Goal: Task Accomplishment & Management: Use online tool/utility

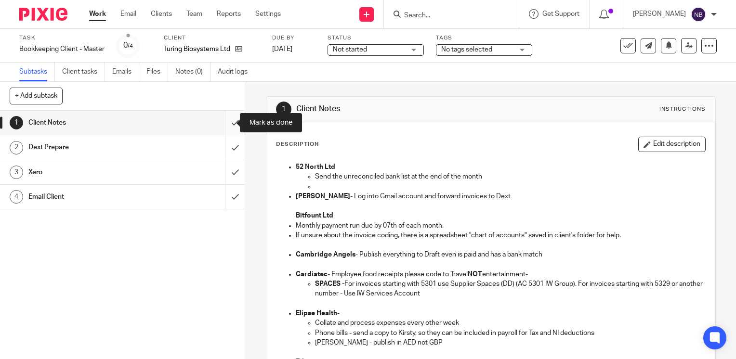
click at [223, 118] on input "submit" at bounding box center [122, 123] width 245 height 24
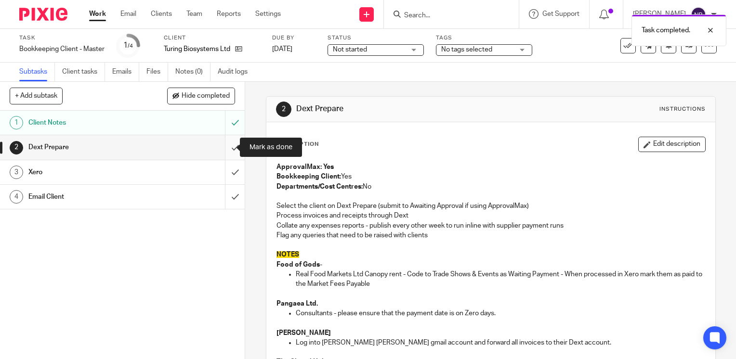
click at [226, 146] on input "submit" at bounding box center [122, 147] width 245 height 24
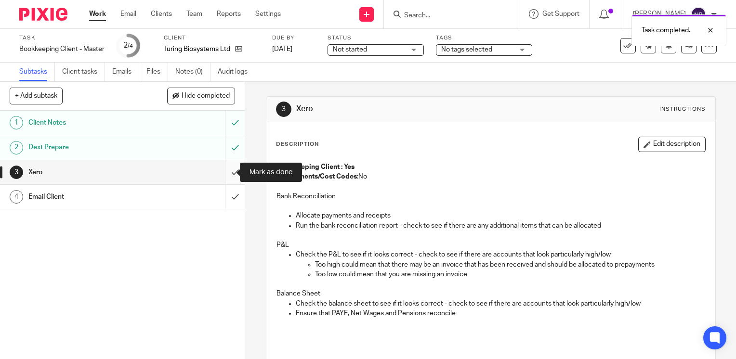
click at [223, 171] on input "submit" at bounding box center [122, 172] width 245 height 24
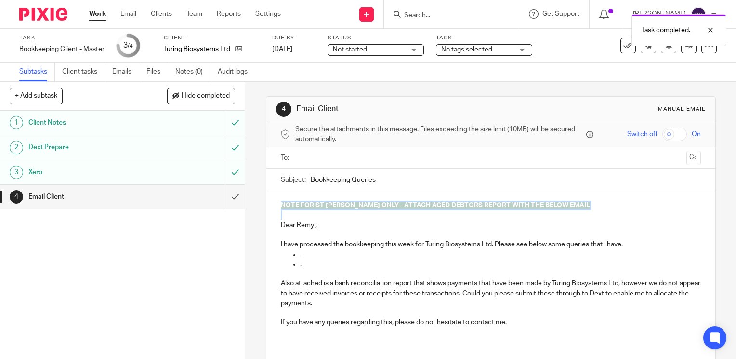
drag, startPoint x: 281, startPoint y: 218, endPoint x: 272, endPoint y: 205, distance: 15.8
click at [271, 205] on div "NOTE FOR ST JOHN ONLY - ATTACH AGED DEBTORS REPORT WITH THE BELOW EMAIL Dear Re…" at bounding box center [490, 268] width 449 height 154
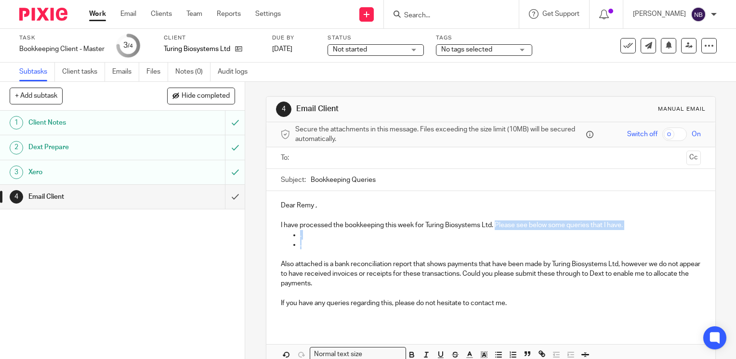
drag, startPoint x: 302, startPoint y: 246, endPoint x: 493, endPoint y: 223, distance: 192.5
click at [493, 223] on div "Dear Remy , I have processed the bookkeeping this week for Turing Biosystems Lt…" at bounding box center [490, 258] width 449 height 134
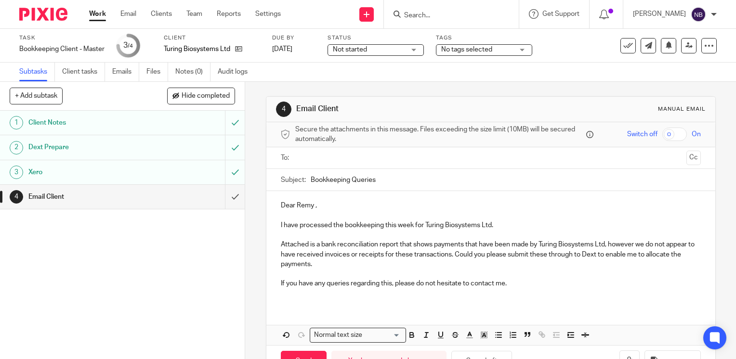
click at [419, 157] on input "text" at bounding box center [489, 158] width 383 height 11
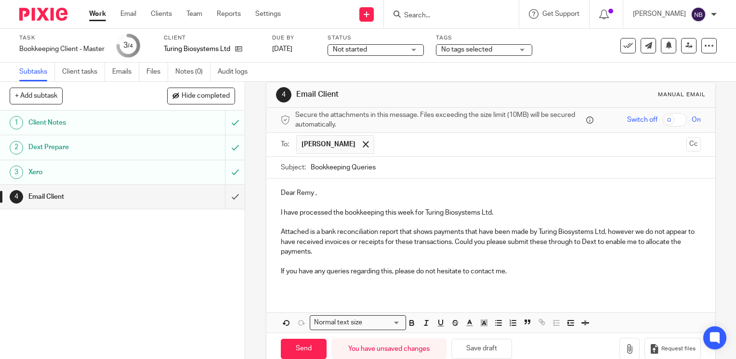
scroll to position [33, 0]
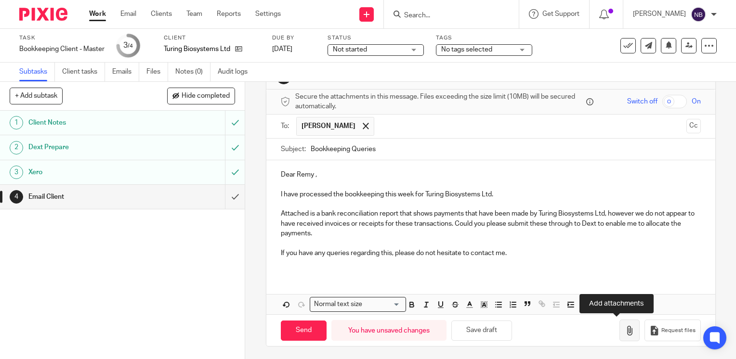
click at [624, 328] on icon "button" at bounding box center [629, 331] width 10 height 10
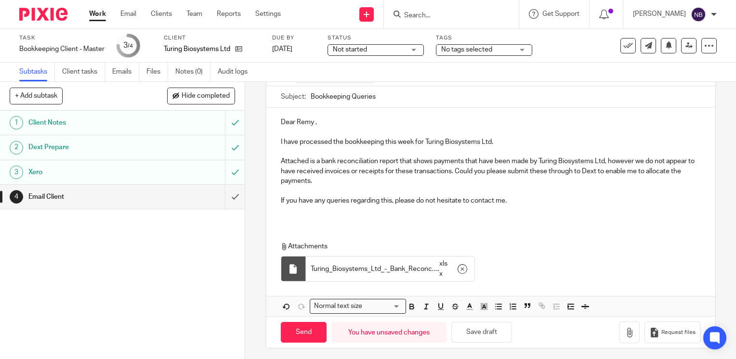
scroll to position [87, 0]
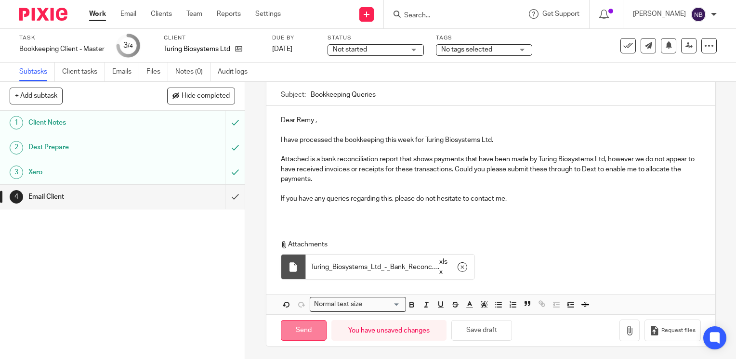
click at [300, 328] on input "Send" at bounding box center [304, 330] width 46 height 21
type input "Sent"
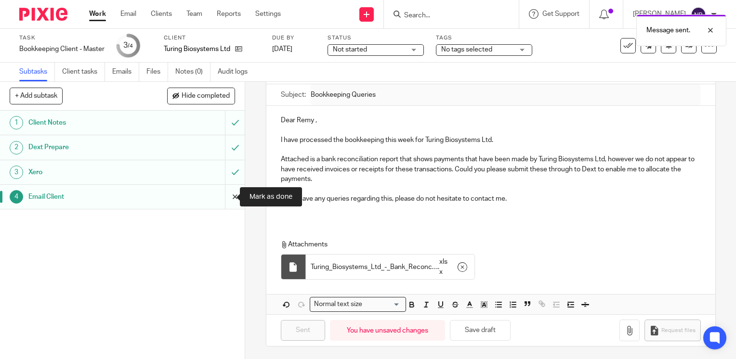
click at [225, 195] on input "submit" at bounding box center [122, 197] width 245 height 24
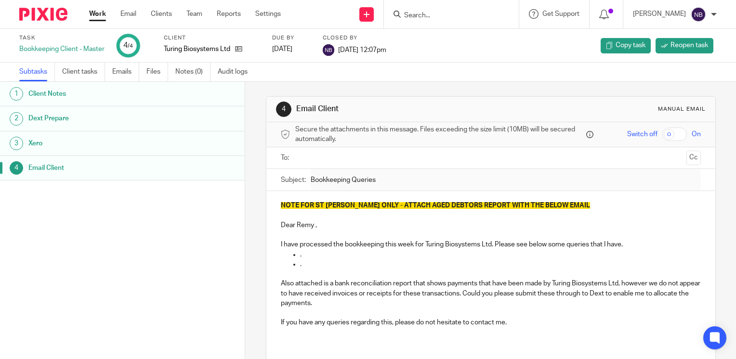
click at [98, 12] on link "Work" at bounding box center [97, 14] width 17 height 10
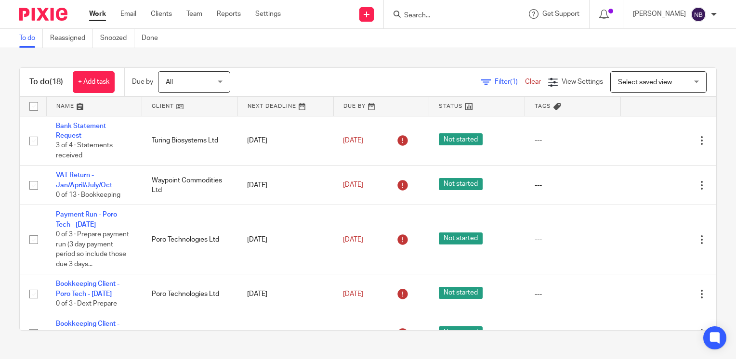
click at [162, 109] on link at bounding box center [189, 106] width 95 height 19
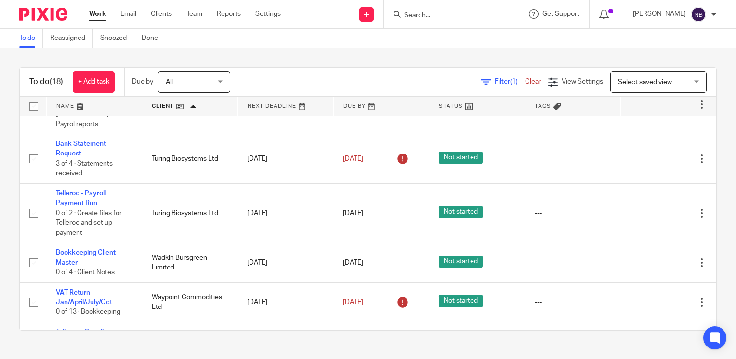
scroll to position [401, 0]
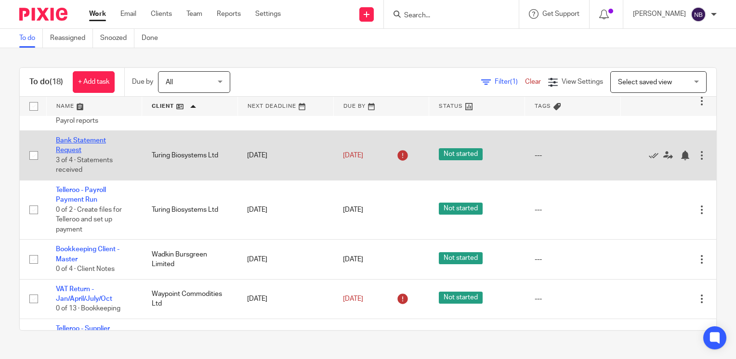
click at [74, 154] on link "Bank Statement Request" at bounding box center [81, 145] width 50 height 16
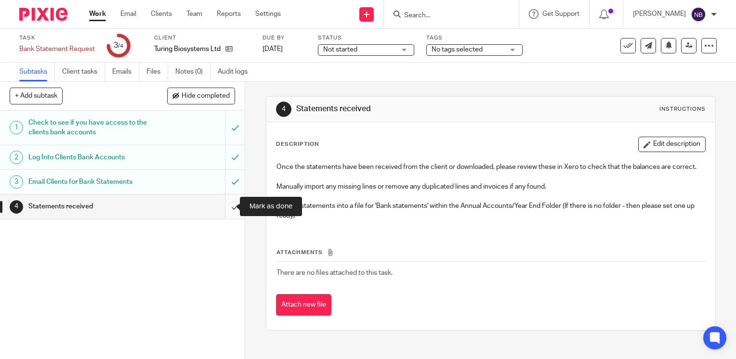
click at [225, 207] on input "submit" at bounding box center [122, 206] width 245 height 24
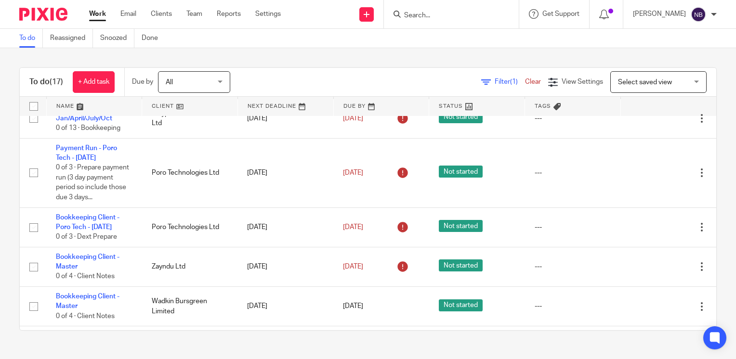
scroll to position [21, 0]
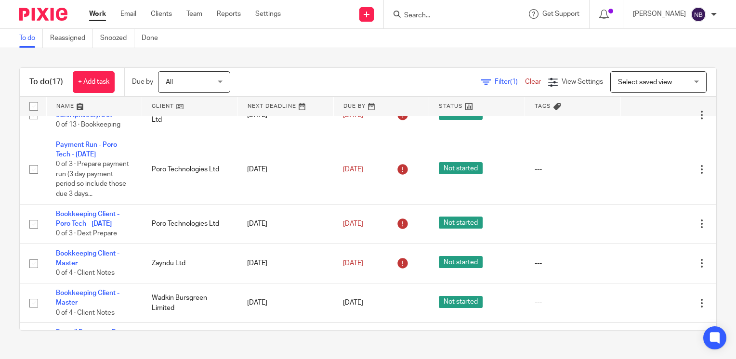
click at [157, 108] on link at bounding box center [189, 106] width 95 height 19
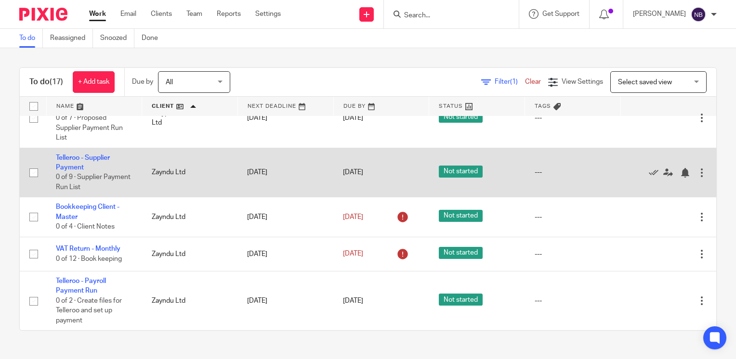
scroll to position [677, 0]
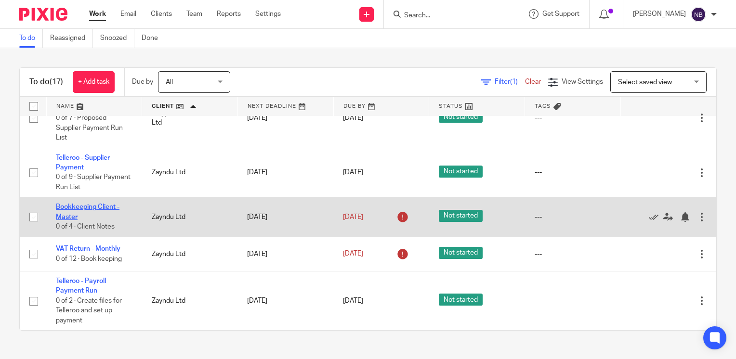
click at [86, 206] on link "Bookkeeping Client - Master" at bounding box center [88, 212] width 64 height 16
